Goal: Check status: Check status

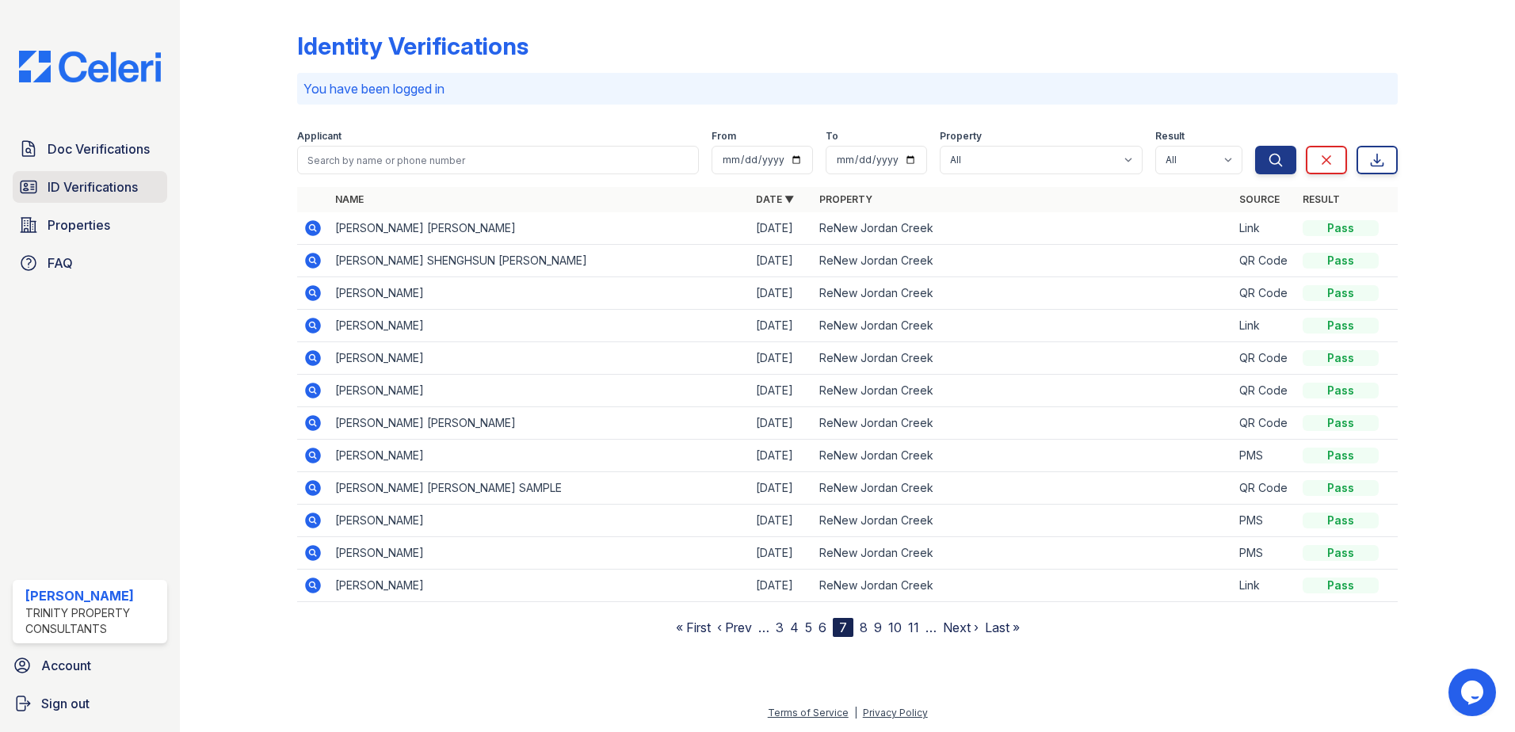
click at [125, 192] on span "ID Verifications" at bounding box center [93, 186] width 90 height 19
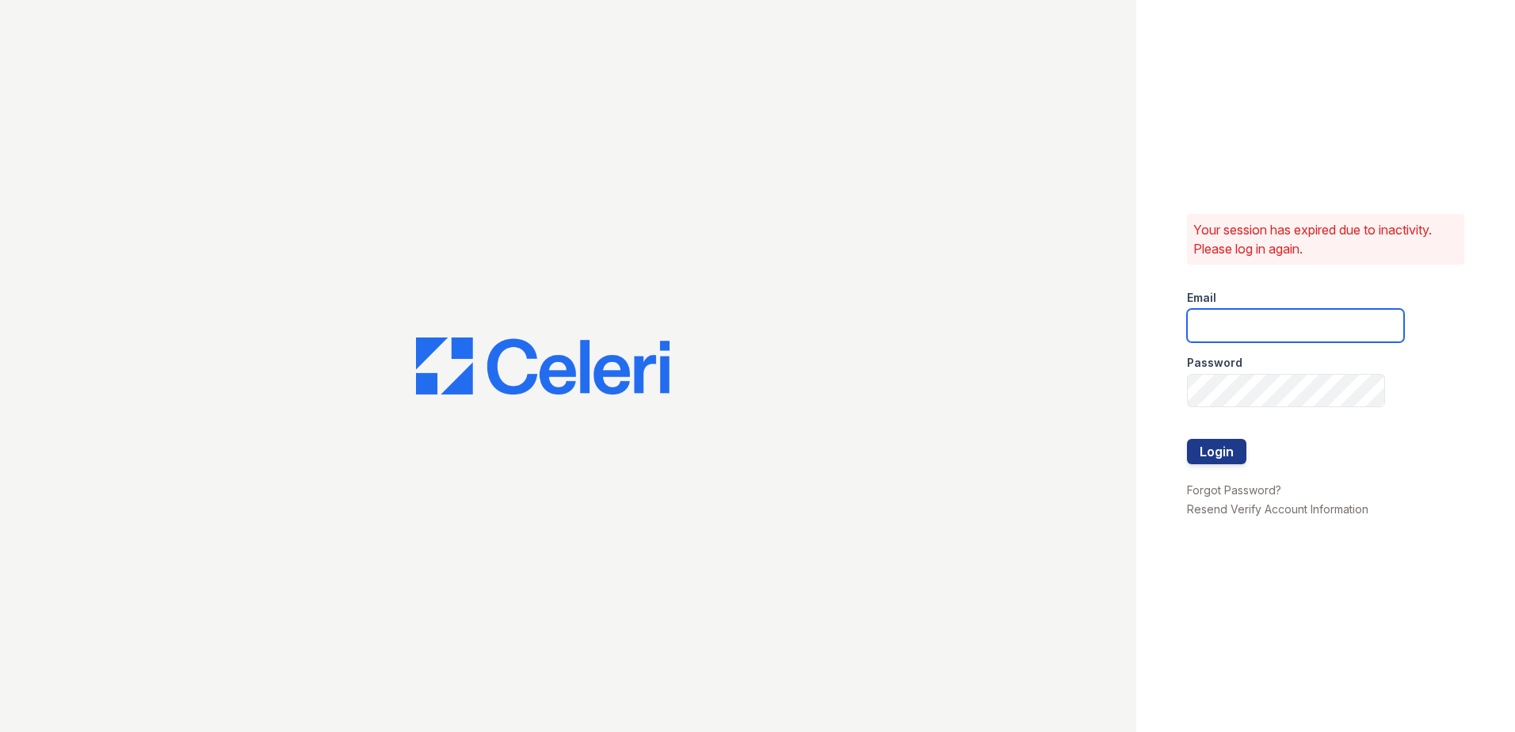
type input "summer.clark@trinity-pm.com"
click at [1224, 449] on button "Login" at bounding box center [1216, 451] width 59 height 25
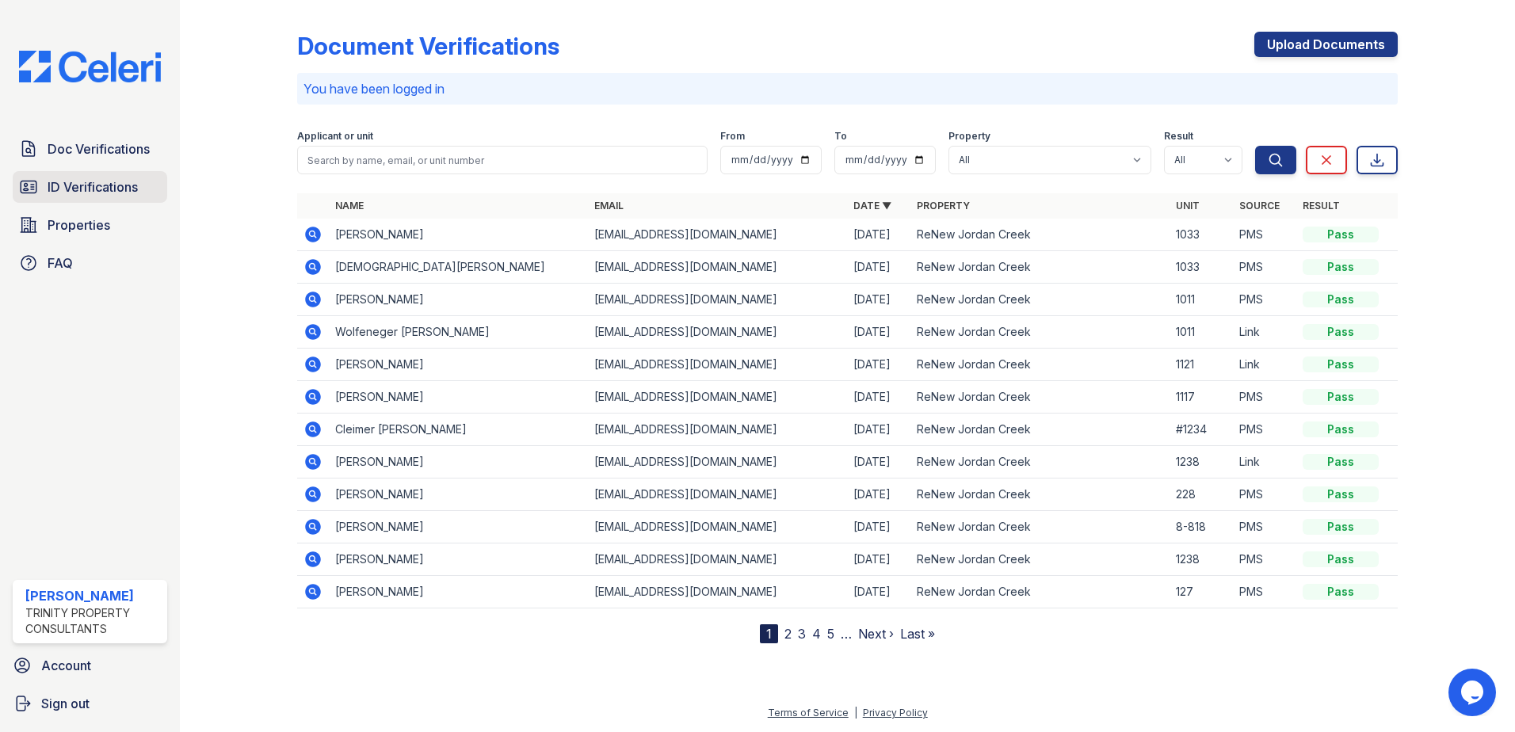
click at [48, 187] on span "ID Verifications" at bounding box center [93, 186] width 90 height 19
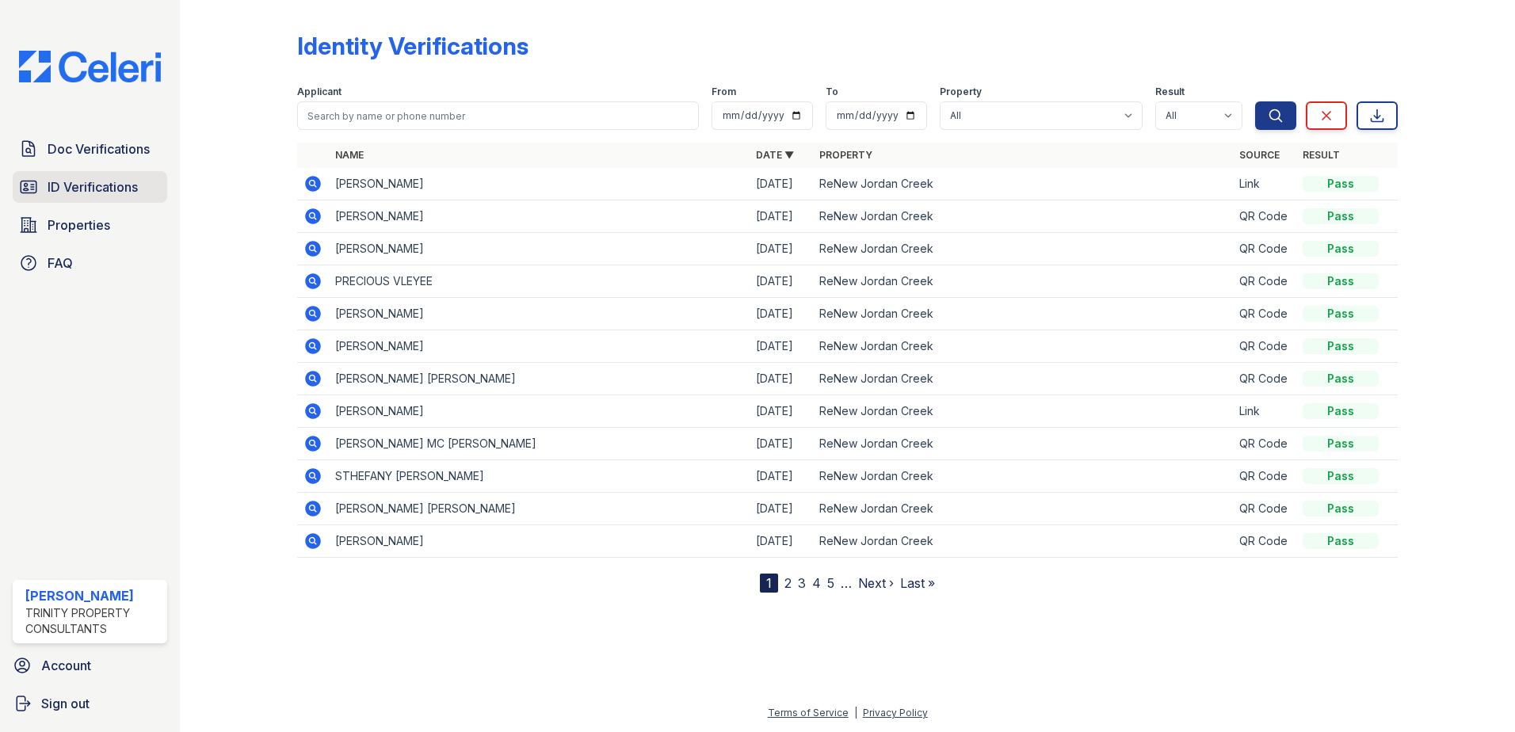
click at [82, 185] on span "ID Verifications" at bounding box center [93, 186] width 90 height 19
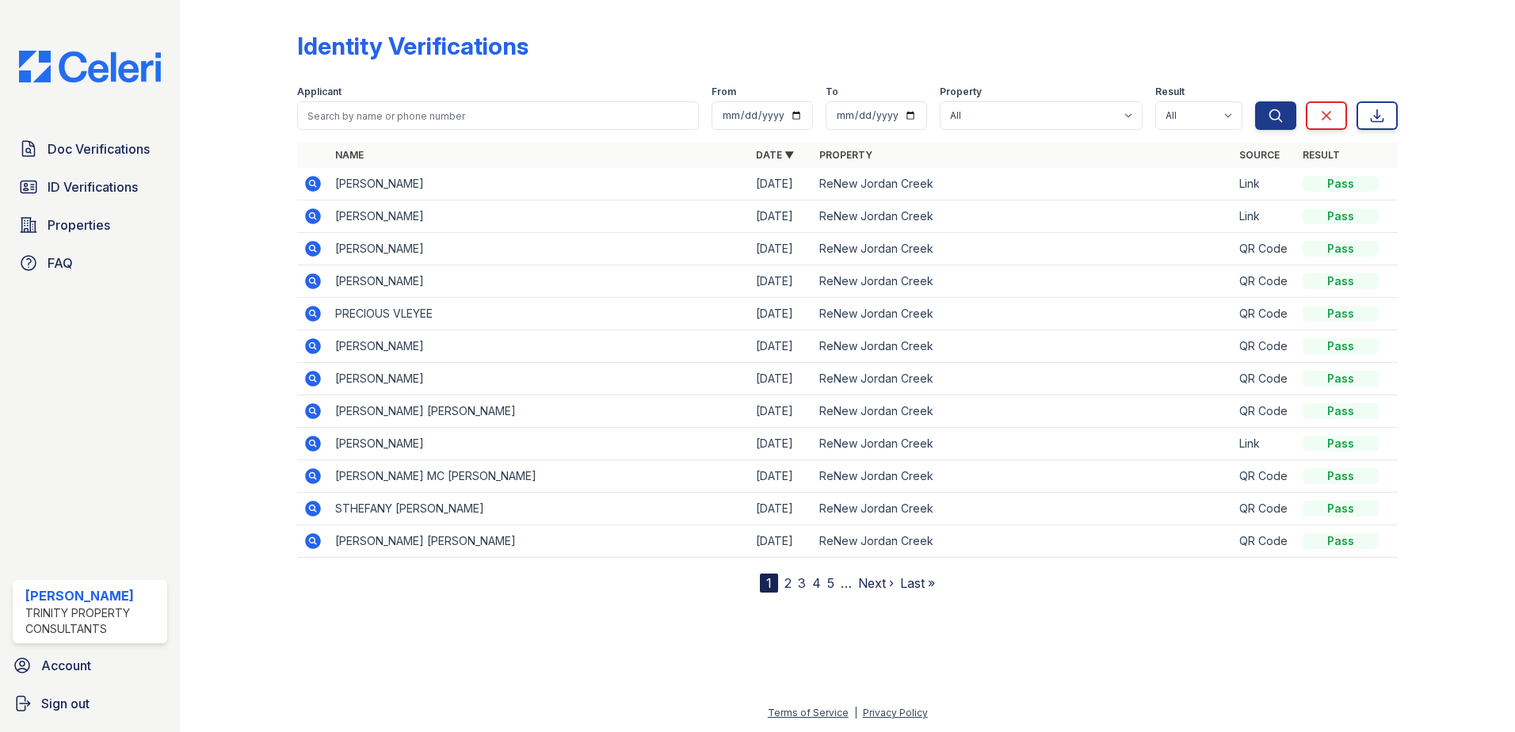
click at [446, 174] on td "THOMAS LEE ROSS" at bounding box center [539, 184] width 421 height 32
click at [1334, 181] on div "Pass" at bounding box center [1340, 184] width 76 height 16
click at [314, 185] on icon at bounding box center [312, 183] width 19 height 19
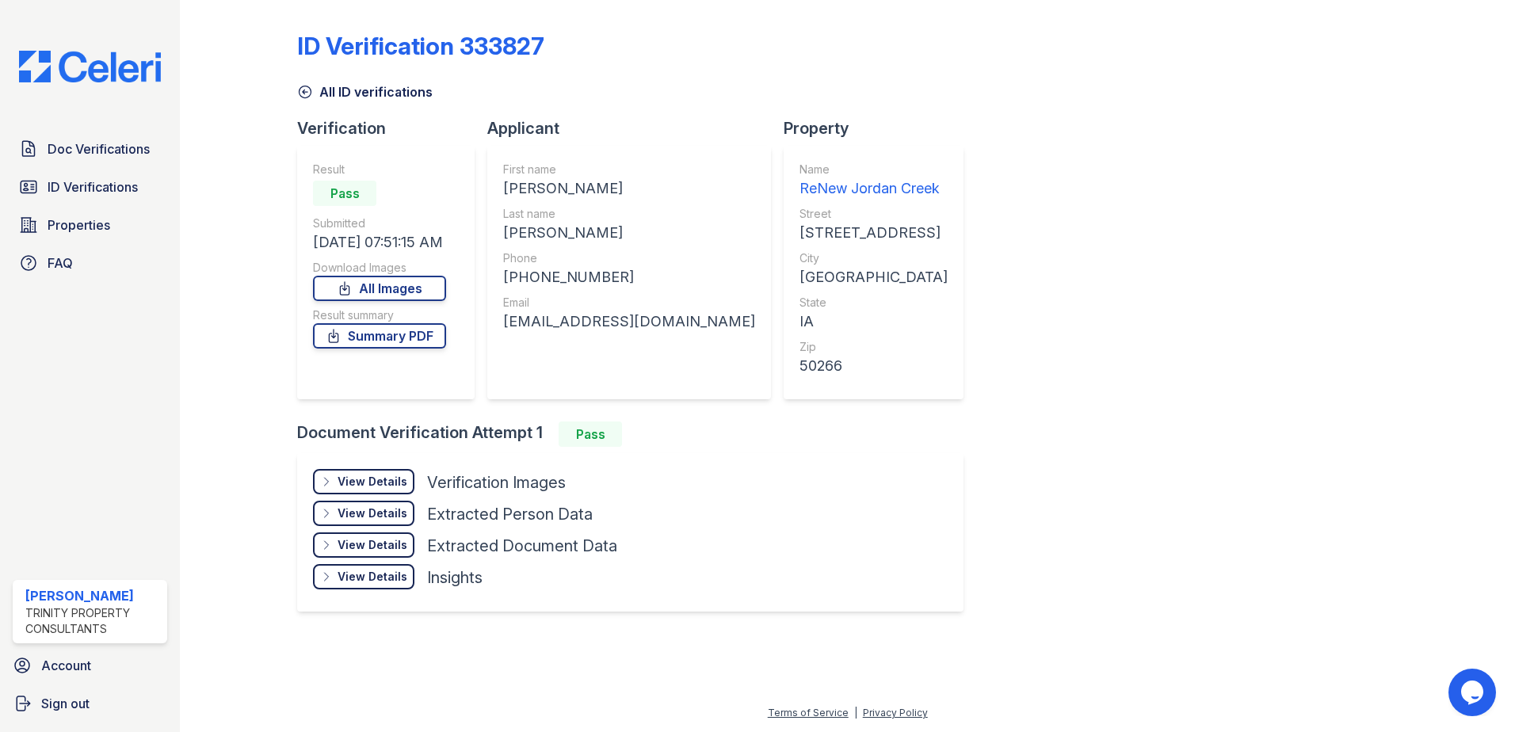
click at [393, 490] on div "View Details Details" at bounding box center [363, 481] width 101 height 25
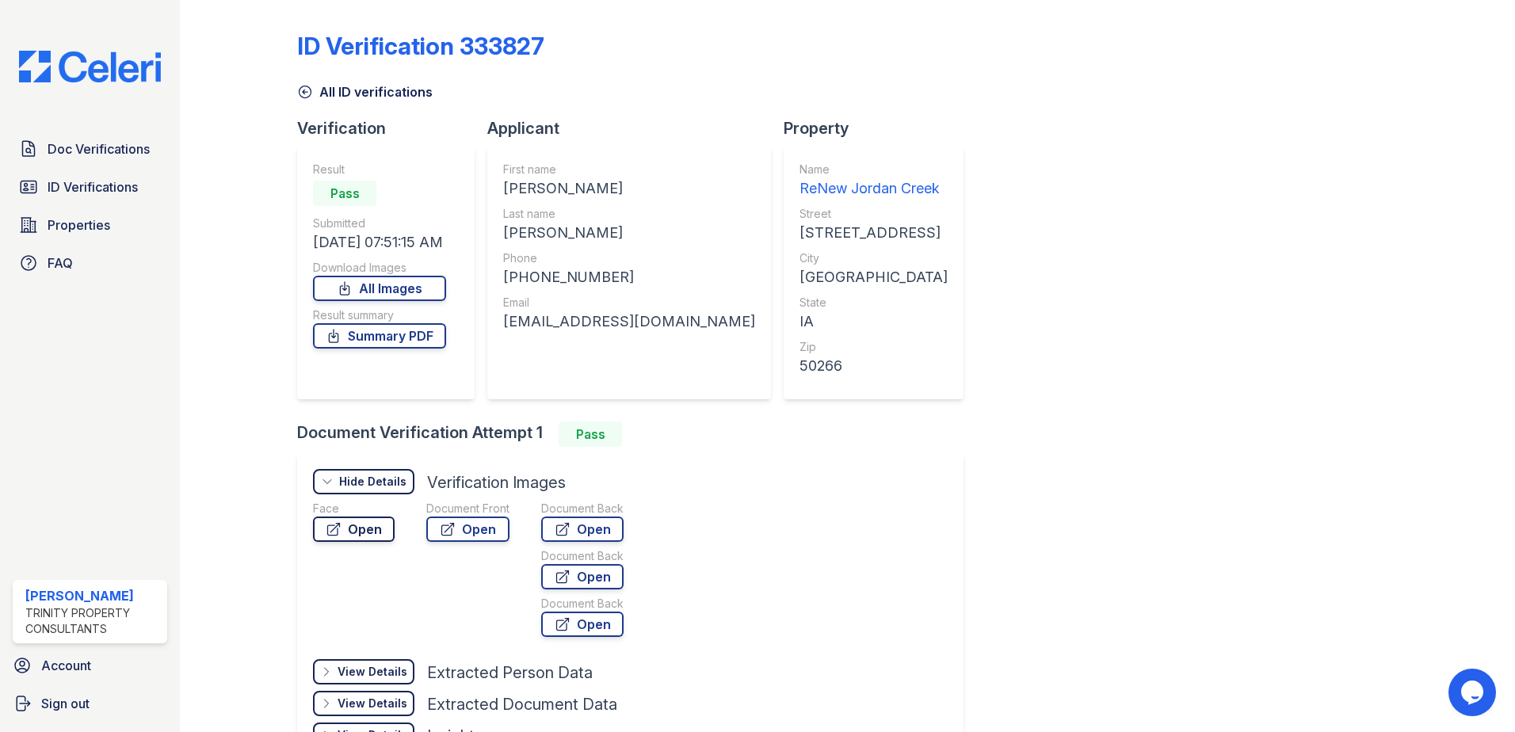
click at [345, 524] on link "Open" at bounding box center [354, 528] width 82 height 25
click at [455, 533] on link "Open" at bounding box center [467, 528] width 83 height 25
click at [94, 195] on span "ID Verifications" at bounding box center [93, 186] width 90 height 19
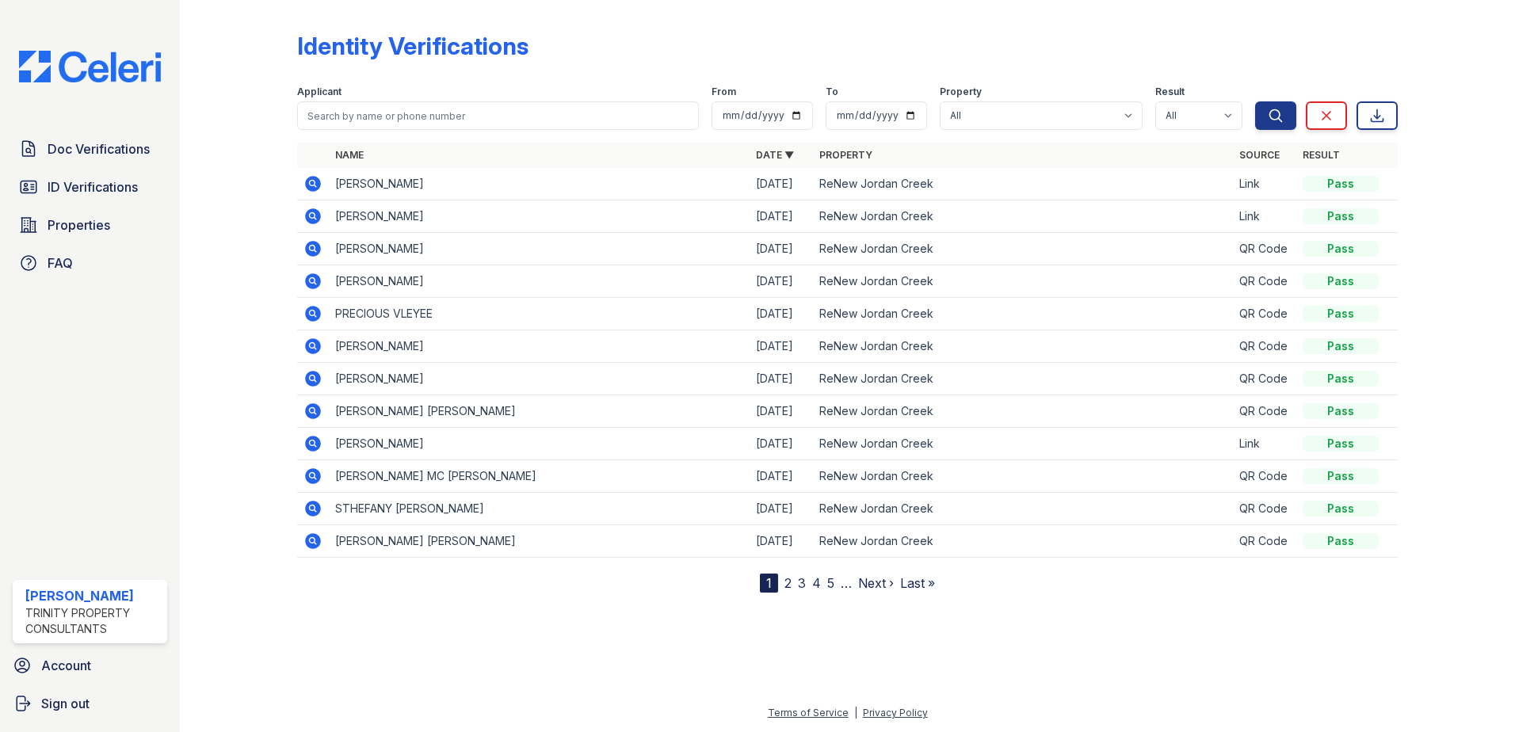
click at [307, 249] on icon at bounding box center [313, 249] width 16 height 16
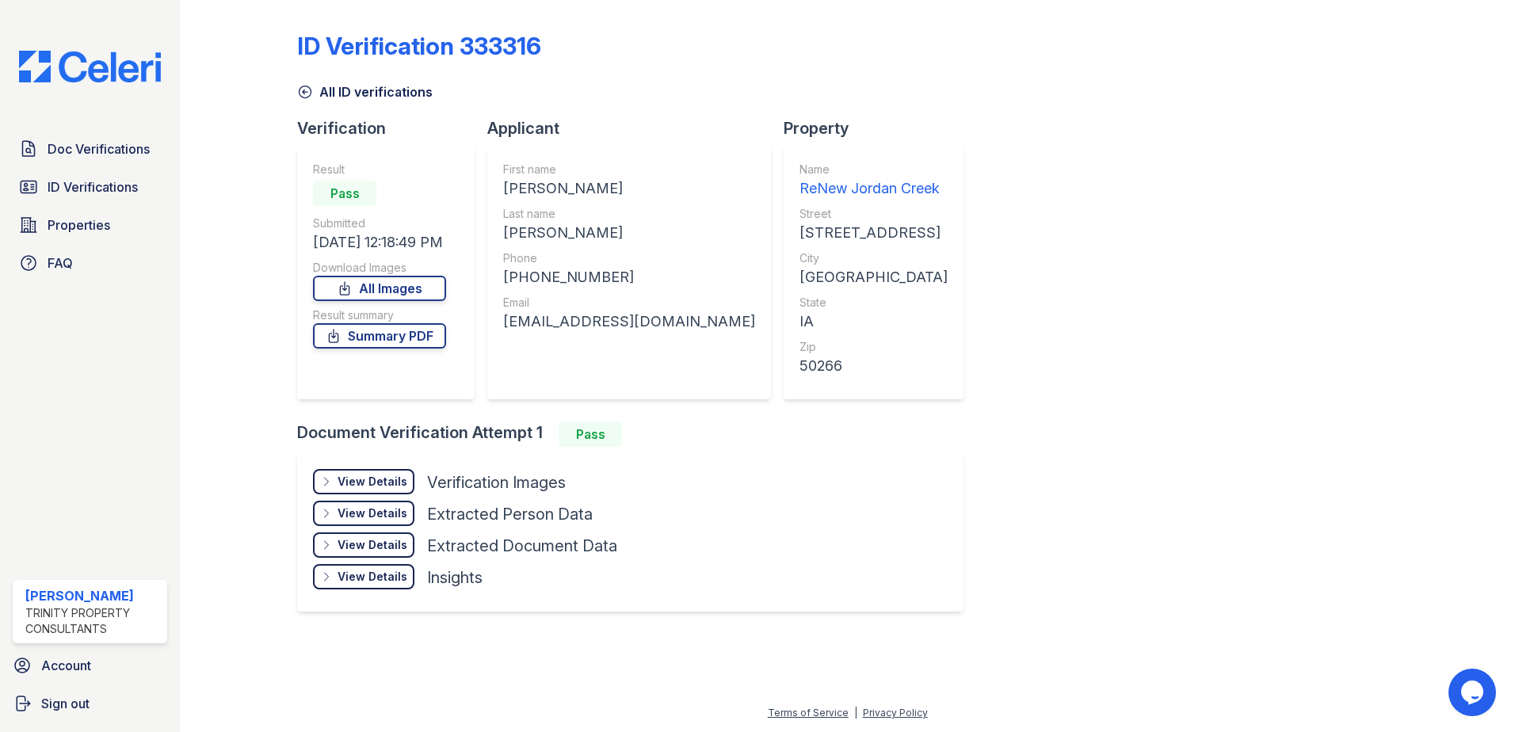
click at [367, 477] on div "View Details" at bounding box center [372, 482] width 70 height 16
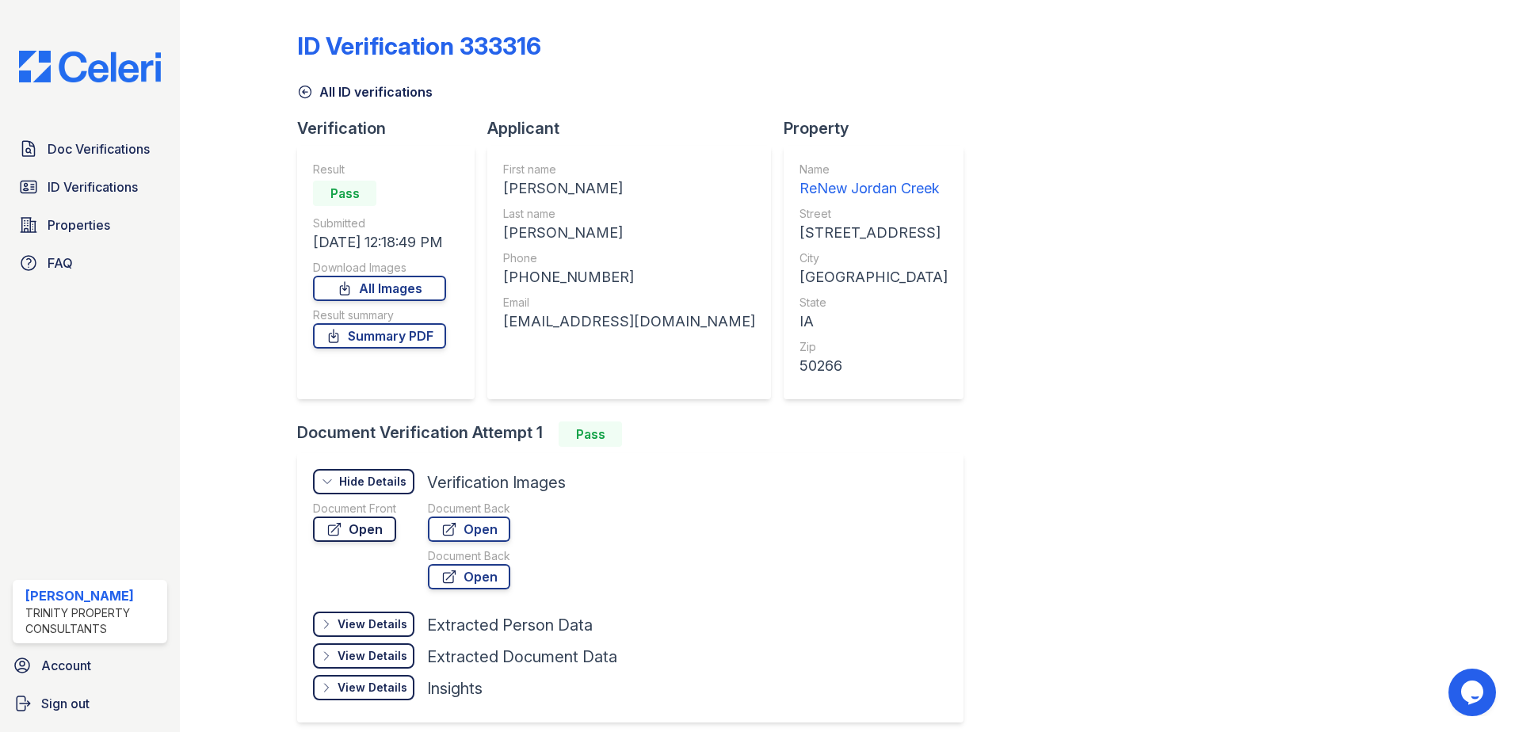
click at [387, 522] on link "Open" at bounding box center [354, 528] width 83 height 25
